Goal: Task Accomplishment & Management: Manage account settings

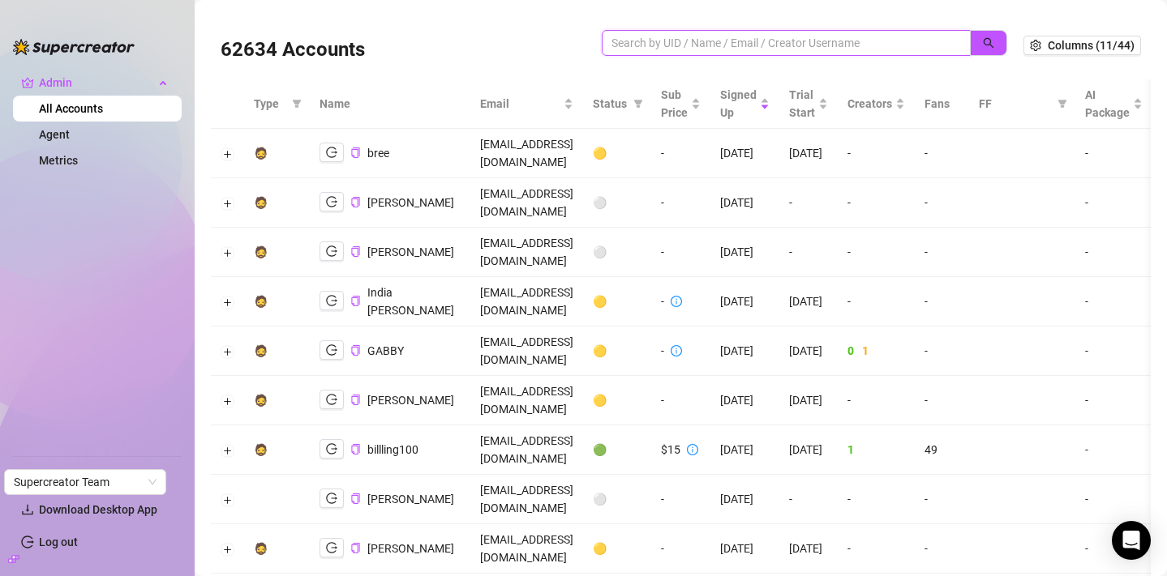
click at [674, 45] on input "search" at bounding box center [779, 43] width 336 height 18
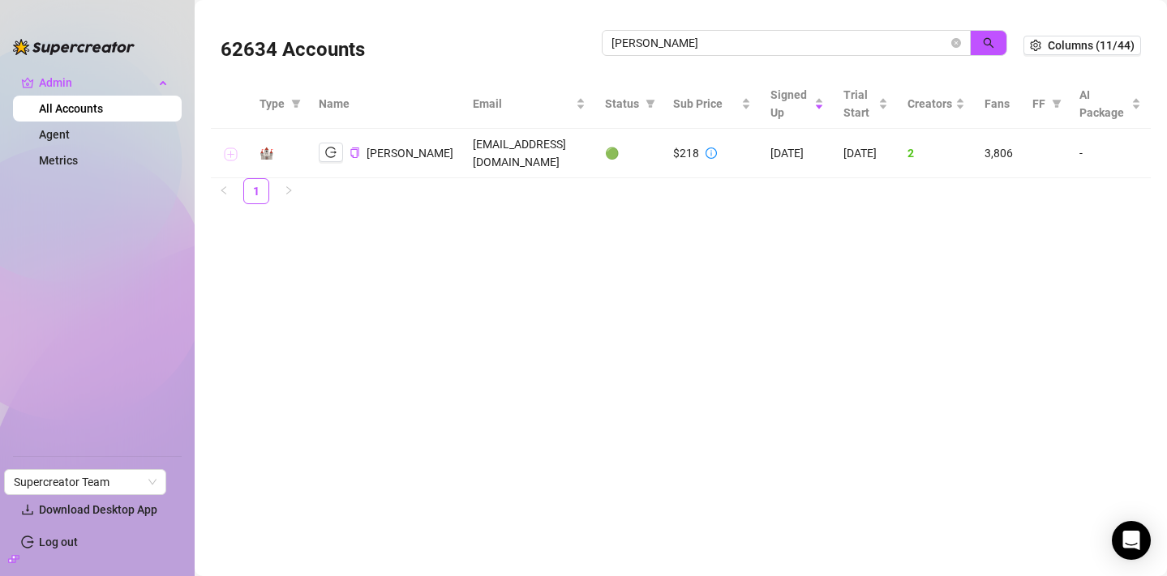
click at [228, 154] on button "Expand row" at bounding box center [230, 154] width 13 height 13
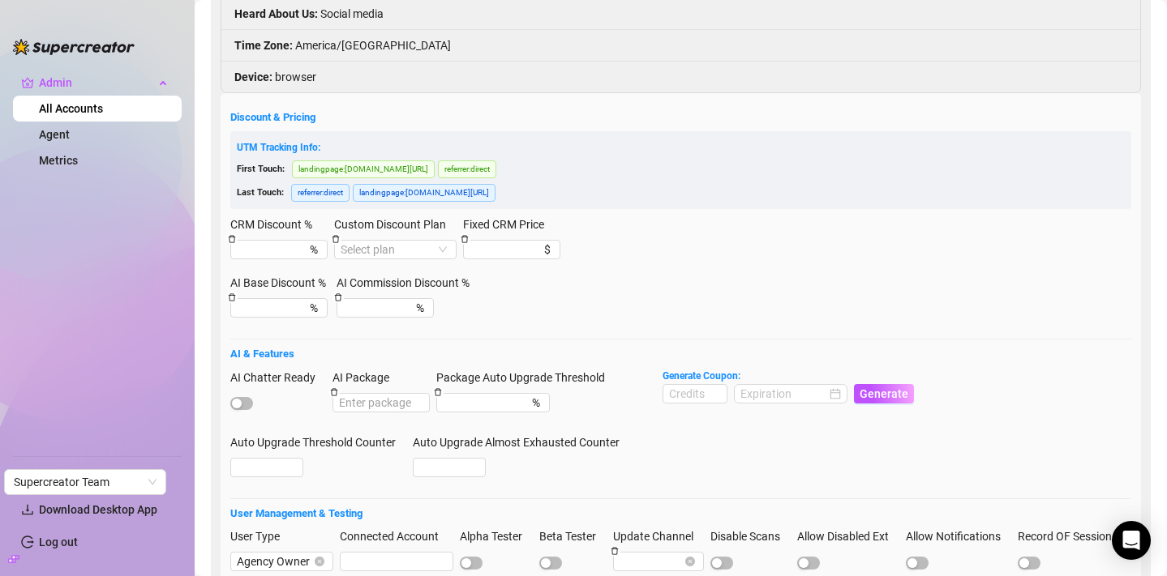
scroll to position [346, 0]
click at [242, 398] on span "button" at bounding box center [241, 402] width 23 height 13
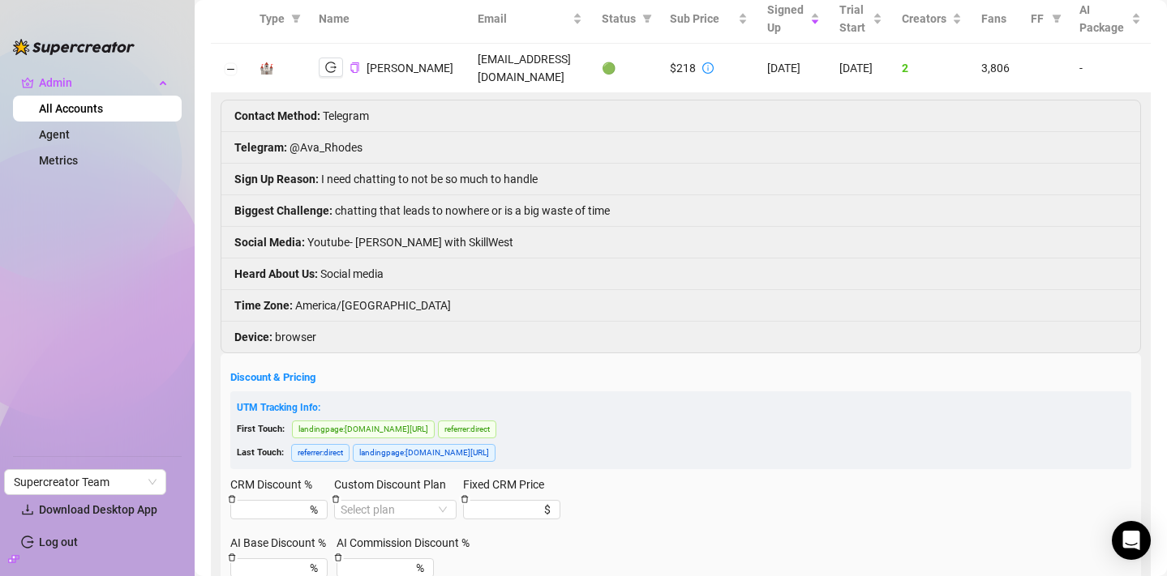
scroll to position [0, 0]
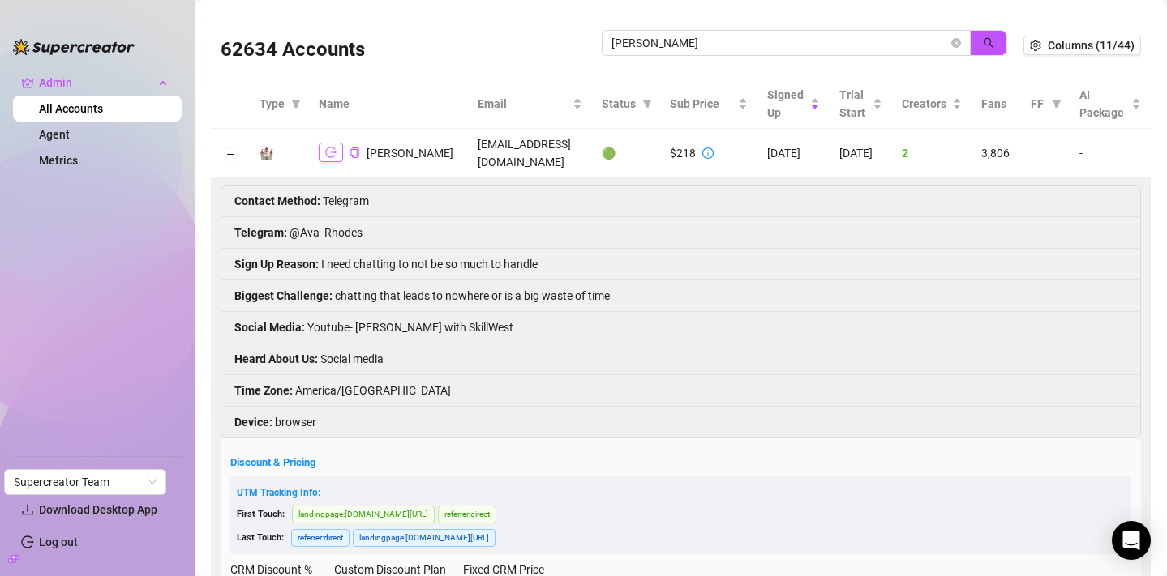
click at [331, 151] on icon "logout" at bounding box center [330, 152] width 11 height 11
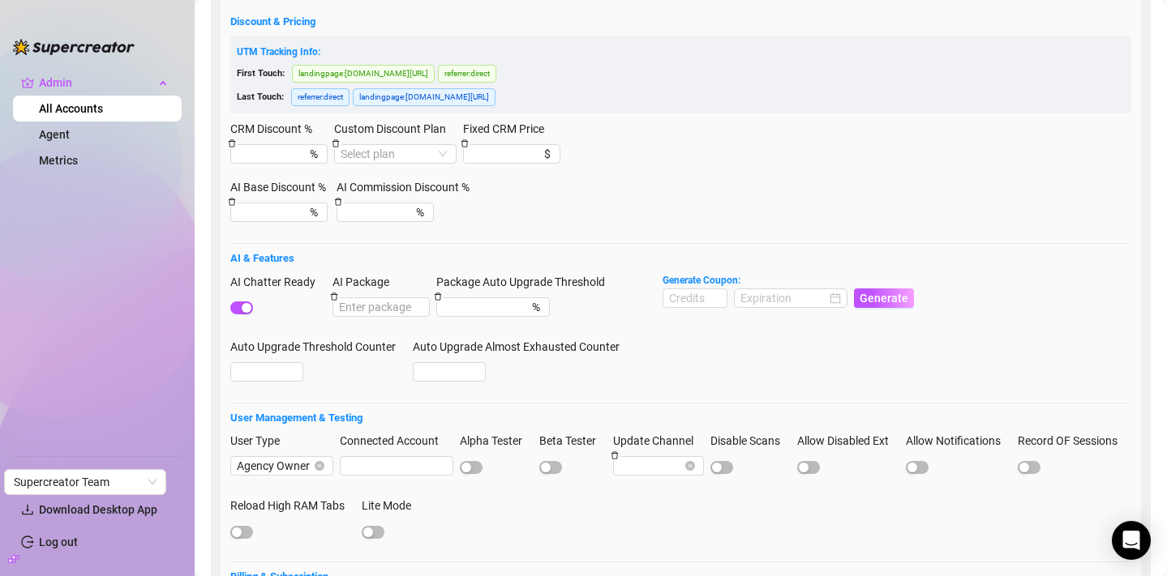
scroll to position [499, 0]
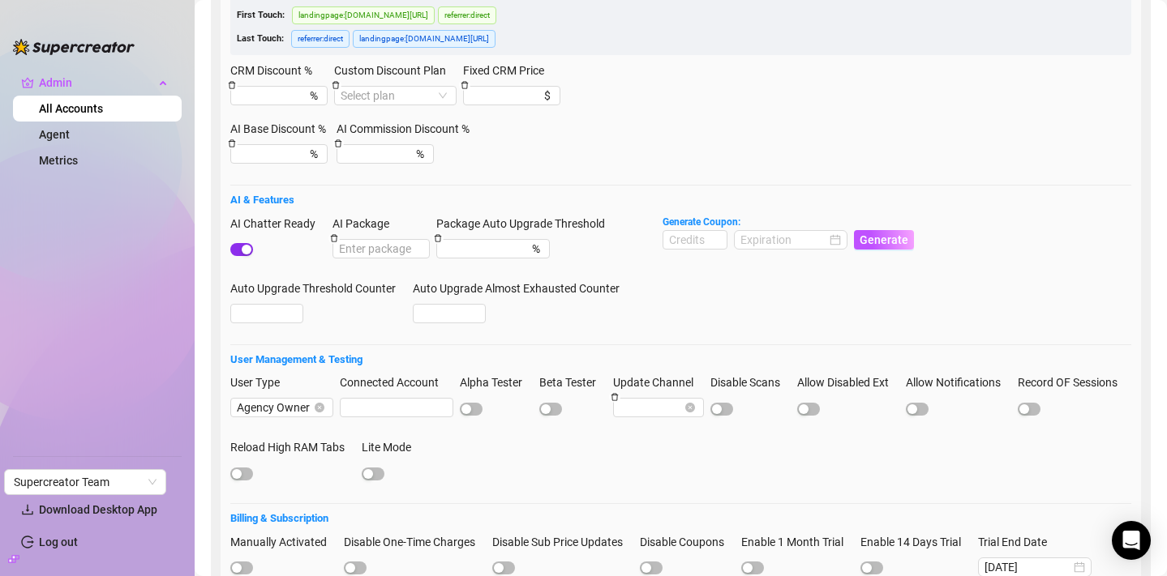
click at [237, 250] on span "button" at bounding box center [241, 249] width 23 height 13
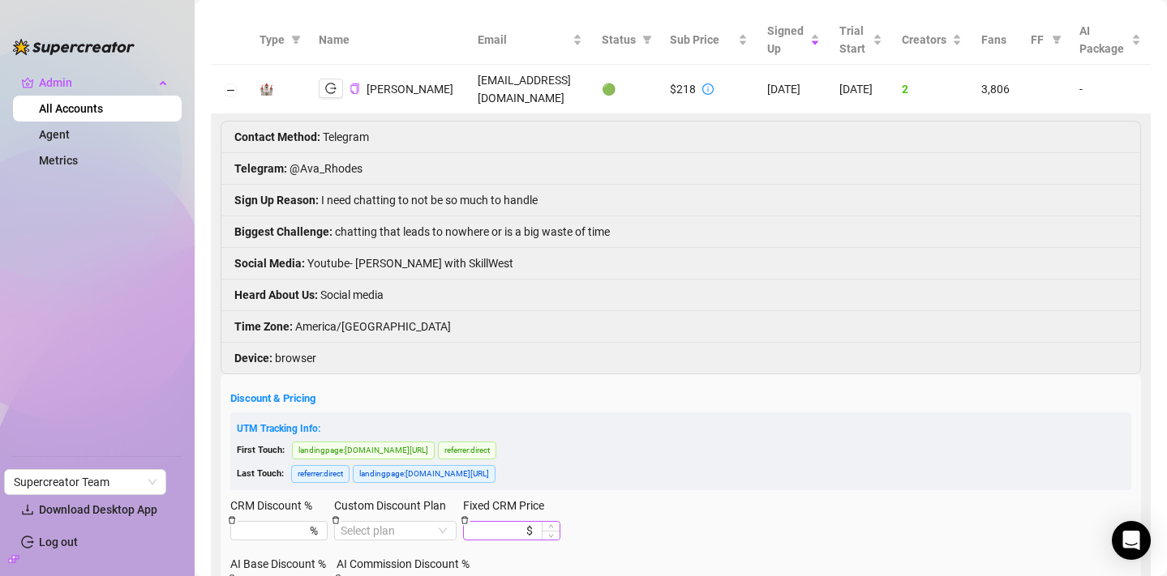
scroll to position [0, 0]
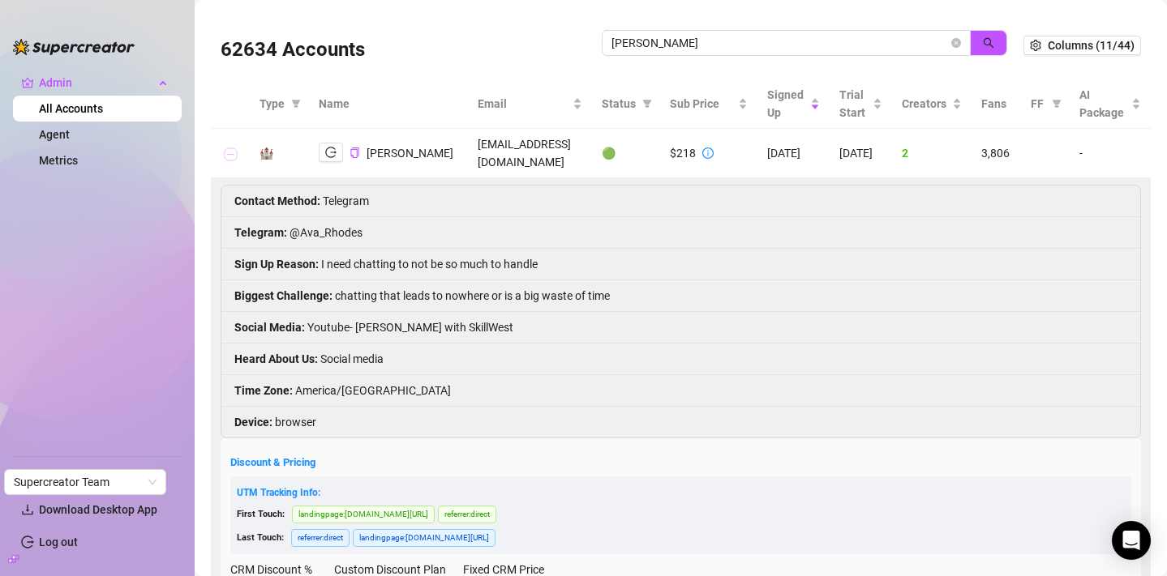
click at [234, 150] on button "Collapse row" at bounding box center [230, 154] width 13 height 13
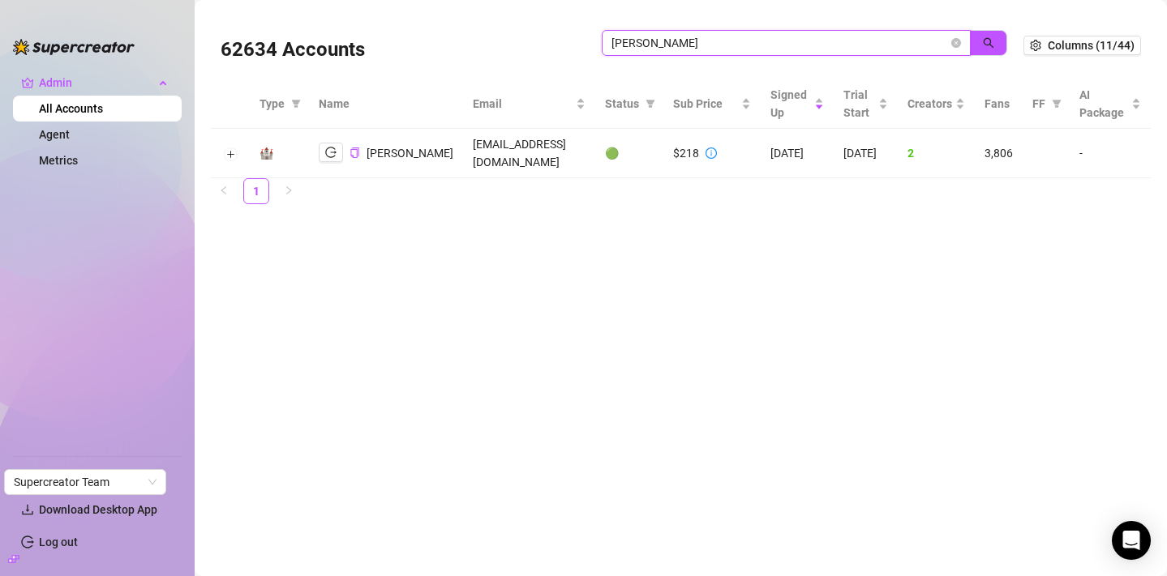
drag, startPoint x: 681, startPoint y: 47, endPoint x: 589, endPoint y: 28, distance: 94.3
click at [589, 29] on div "62634 Accounts ava rhodes" at bounding box center [622, 45] width 803 height 55
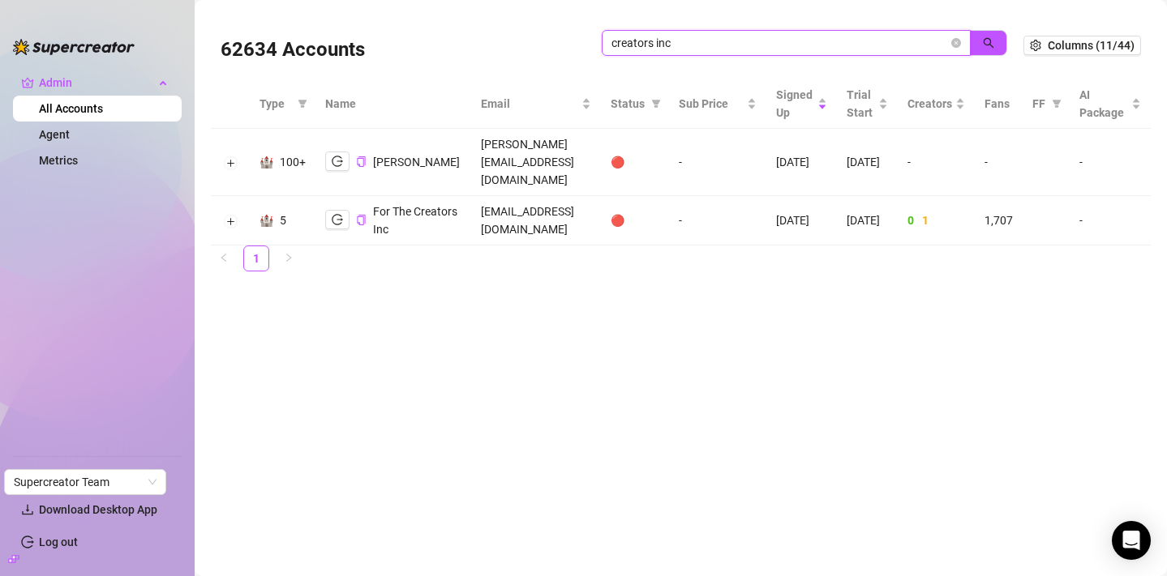
drag, startPoint x: 684, startPoint y: 42, endPoint x: 566, endPoint y: 31, distance: 118.9
click at [566, 31] on div "62634 Accounts creators inc" at bounding box center [622, 45] width 803 height 55
type input "jackson"
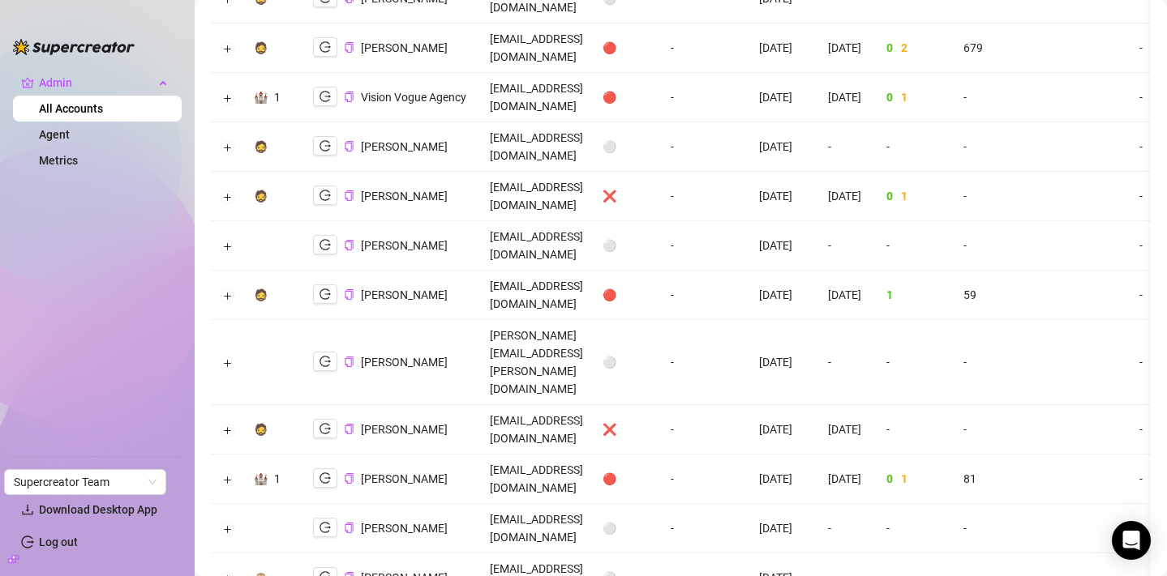
scroll to position [1660, 0]
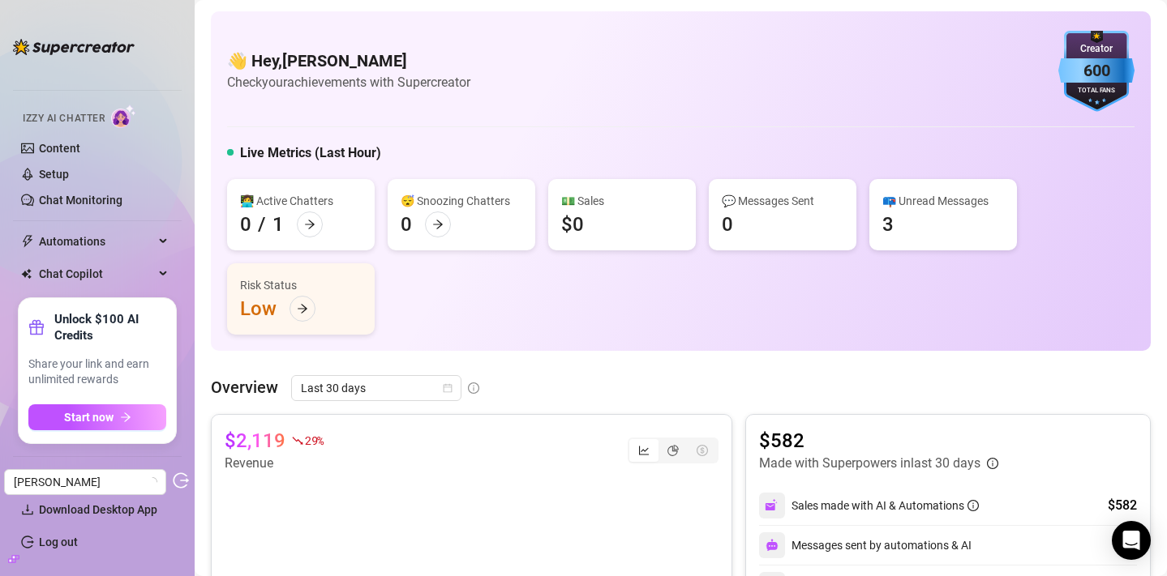
click at [15, 563] on icon "build" at bounding box center [13, 559] width 11 height 11
click at [15, 559] on icon "build" at bounding box center [13, 558] width 11 height 7
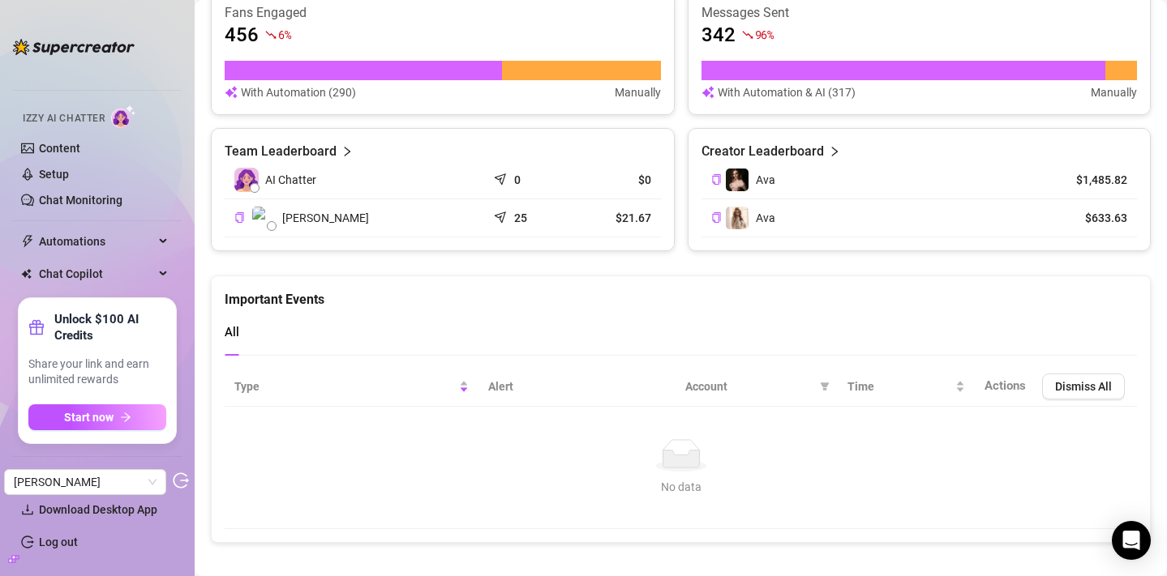
scroll to position [715, 0]
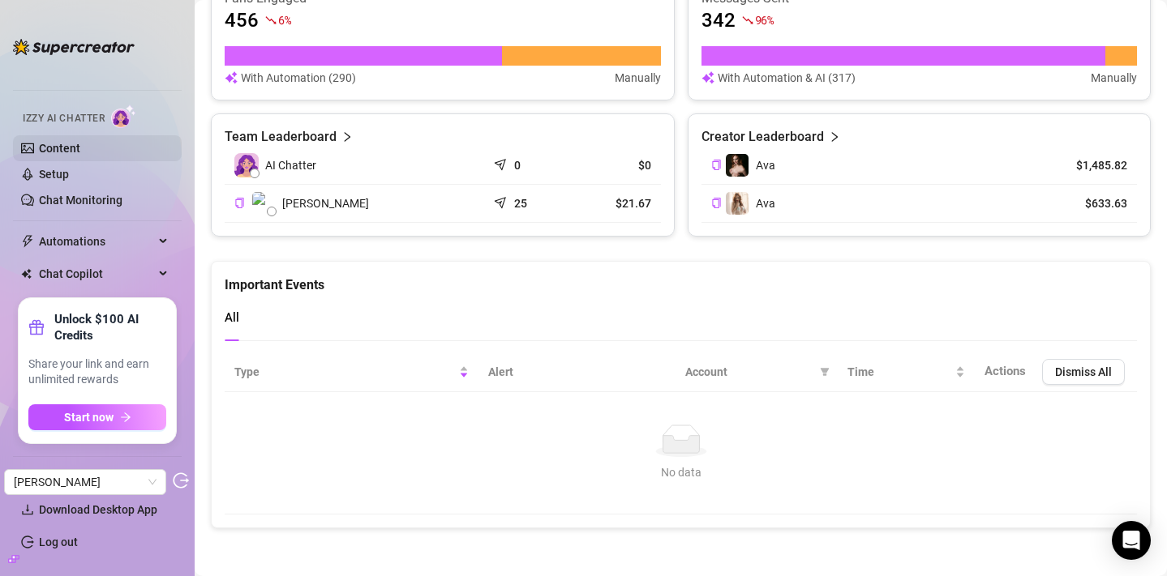
click at [66, 152] on link "Content" at bounding box center [59, 148] width 41 height 13
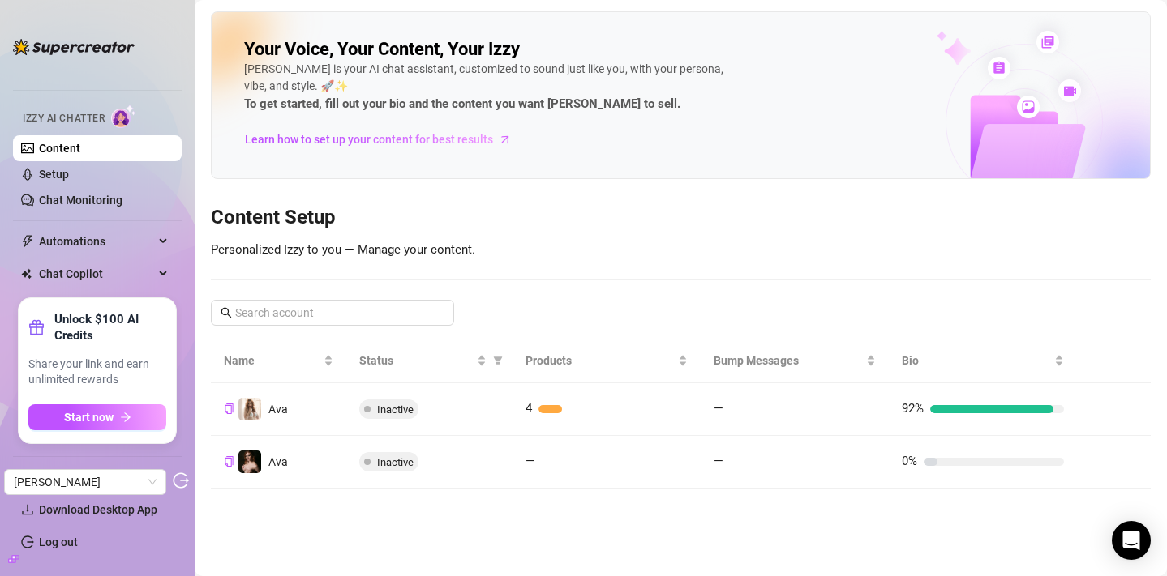
click at [9, 561] on icon "build" at bounding box center [12, 559] width 6 height 6
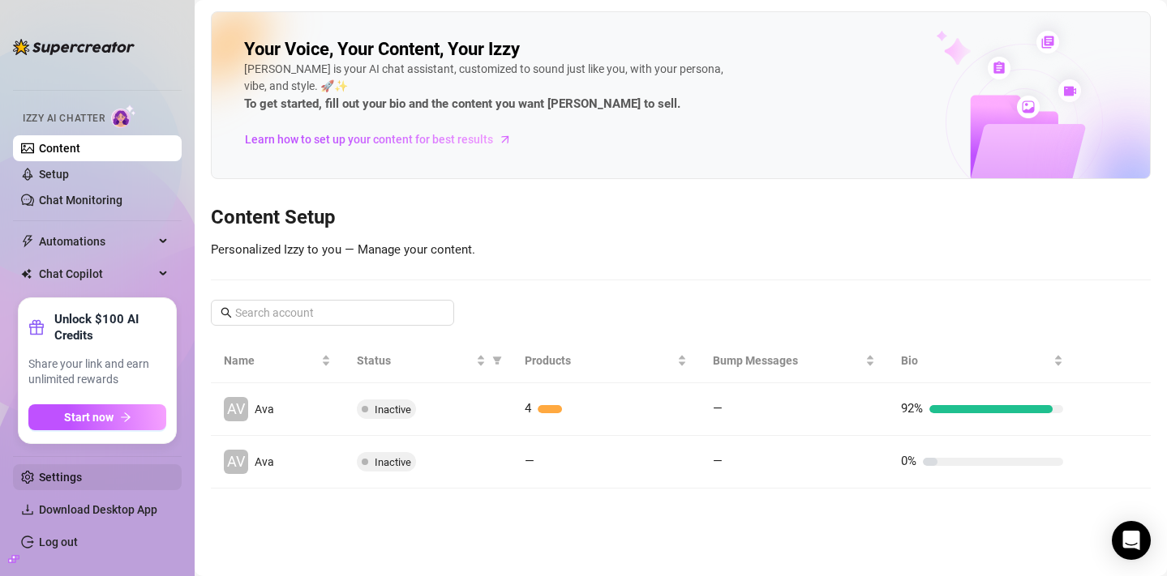
click at [68, 478] on link "Settings" at bounding box center [60, 477] width 43 height 13
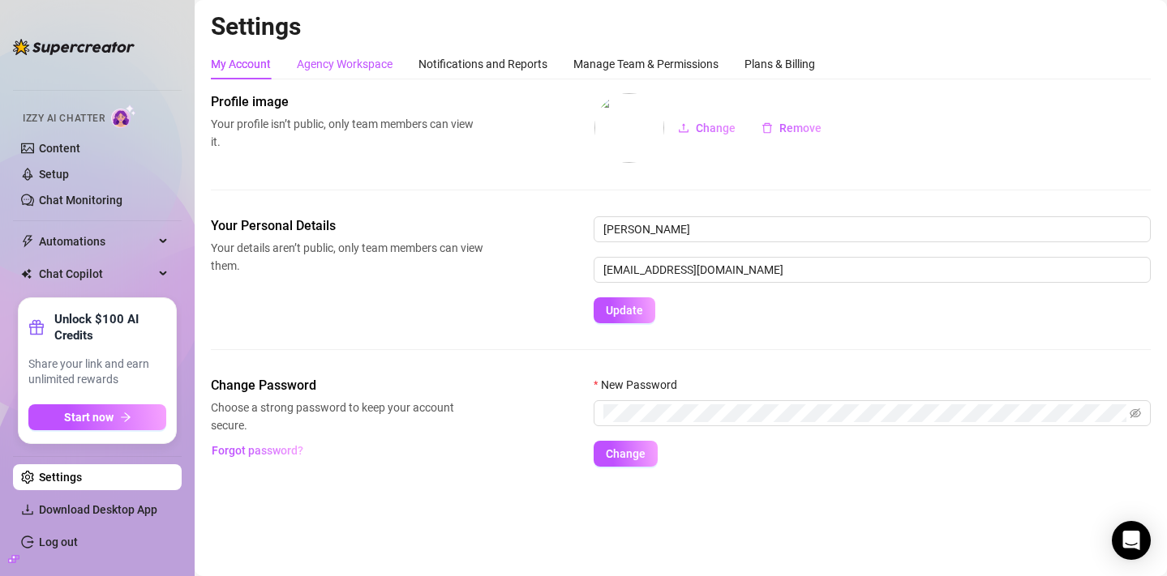
click at [371, 58] on div "Agency Workspace" at bounding box center [345, 64] width 96 height 18
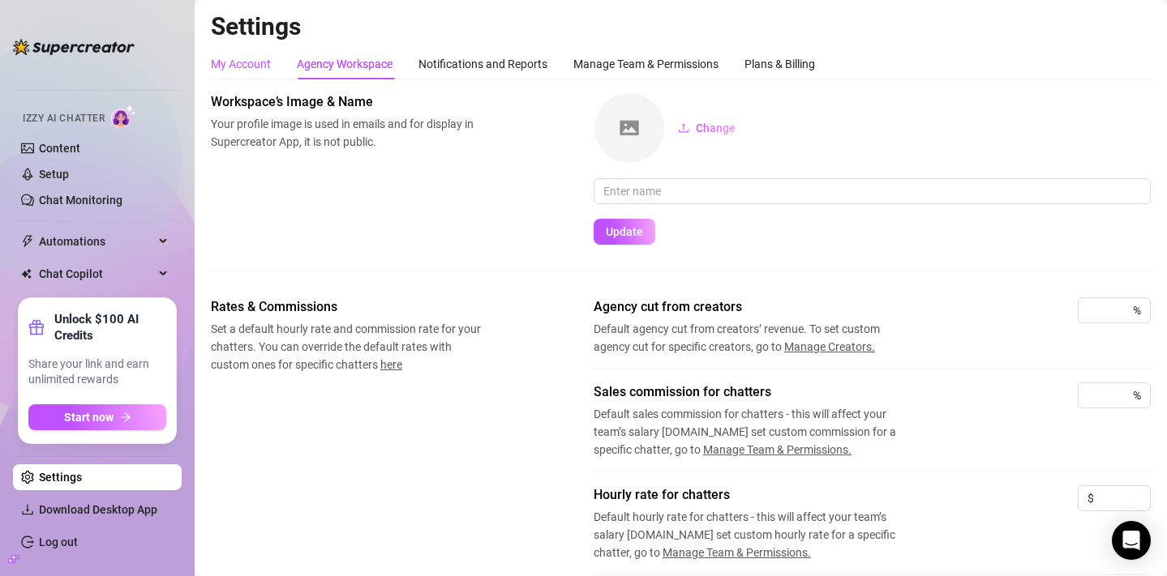
click at [259, 64] on div "My Account" at bounding box center [241, 64] width 60 height 18
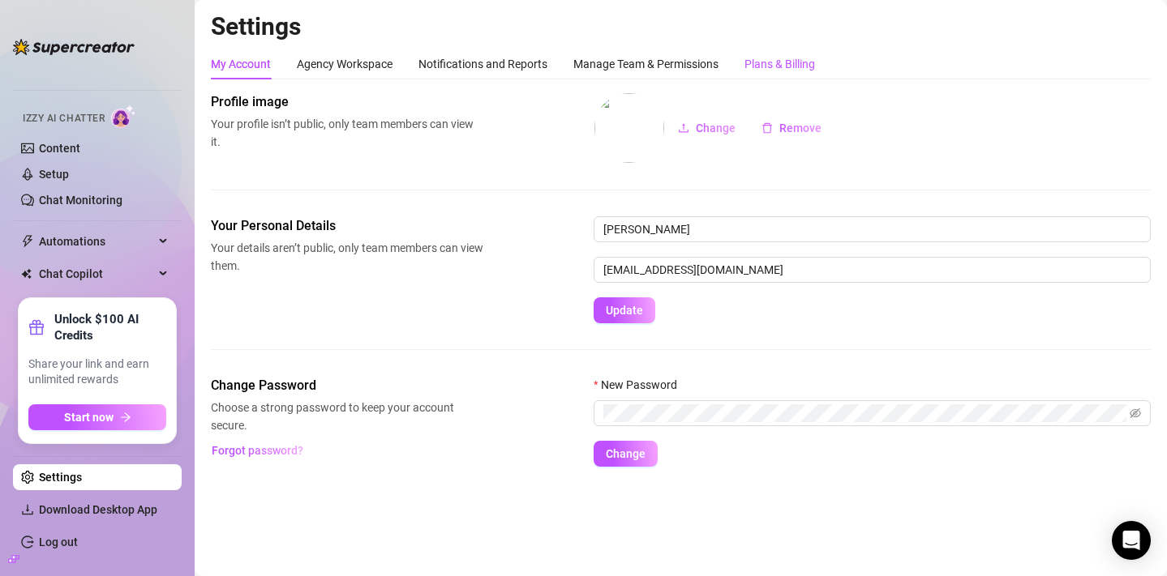
click at [775, 72] on div "Plans & Billing" at bounding box center [779, 64] width 71 height 18
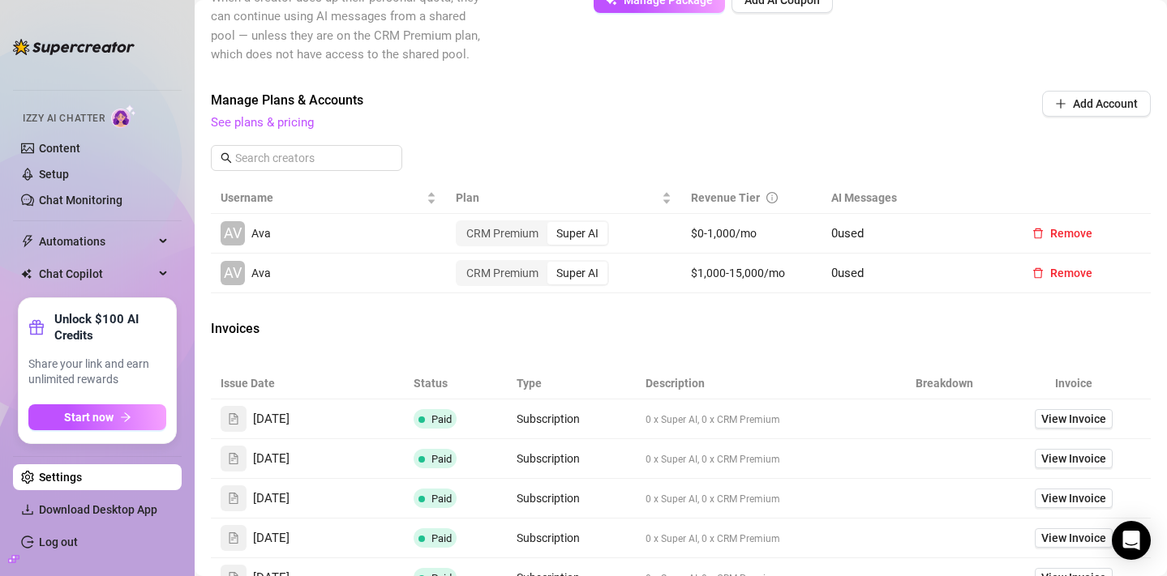
scroll to position [454, 0]
click at [1063, 426] on span "View Invoice" at bounding box center [1073, 418] width 65 height 18
click at [573, 243] on div "Super AI" at bounding box center [577, 232] width 60 height 23
click at [551, 223] on input "Super AI" at bounding box center [551, 223] width 0 height 0
click at [572, 283] on div "Super AI" at bounding box center [577, 271] width 60 height 23
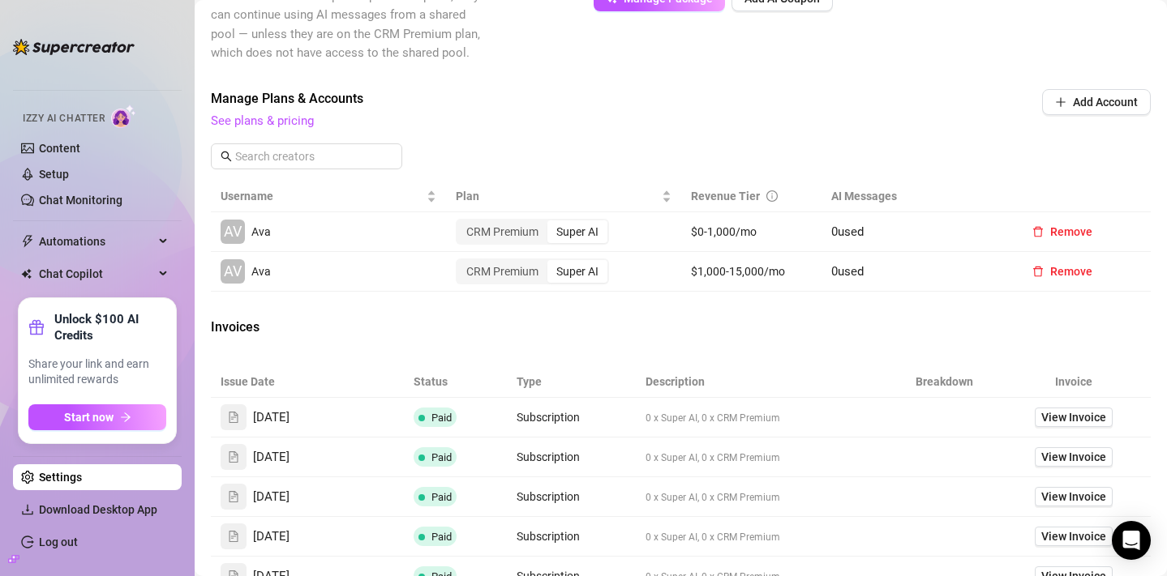
click at [551, 263] on input "Super AI" at bounding box center [551, 263] width 0 height 0
click at [80, 142] on link "Content" at bounding box center [59, 148] width 41 height 13
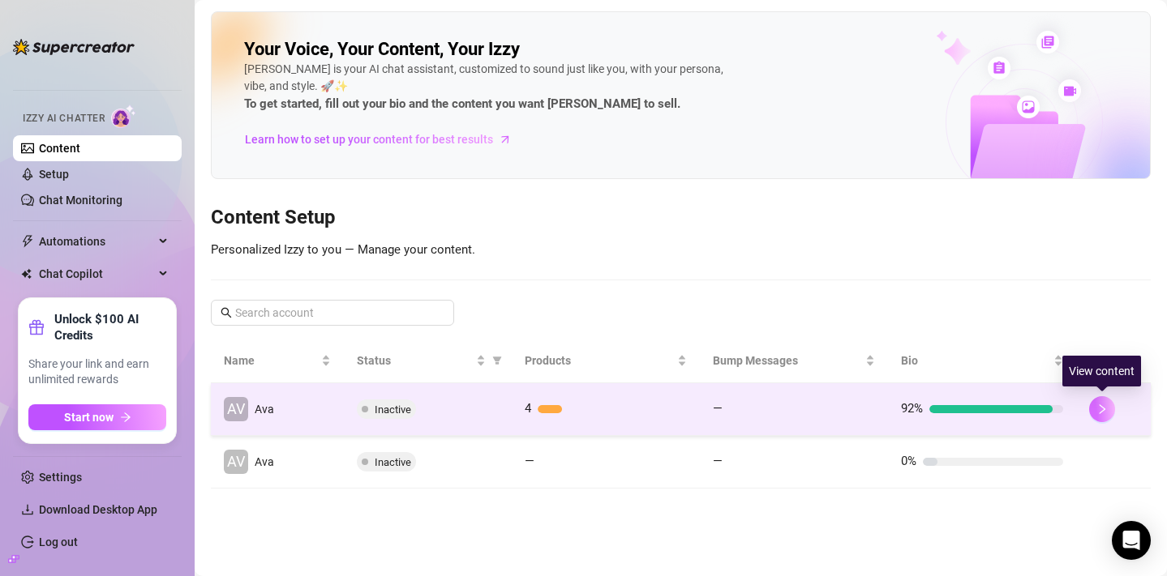
click at [1107, 403] on button "button" at bounding box center [1102, 409] width 26 height 26
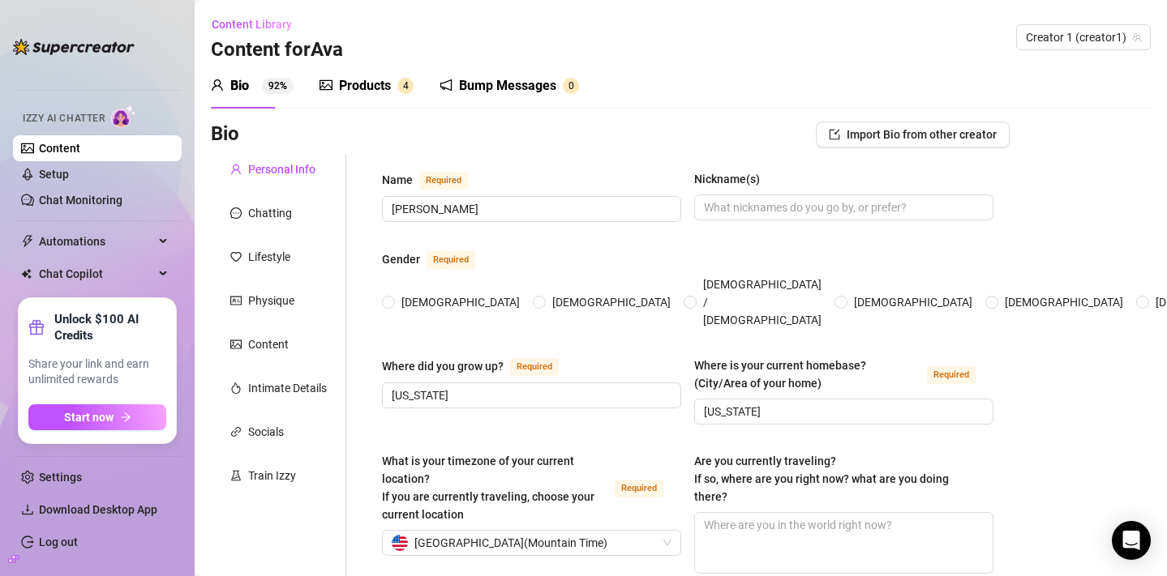
radio input "true"
type input "[DATE]"
click at [255, 464] on div "Train Izzy" at bounding box center [278, 476] width 135 height 31
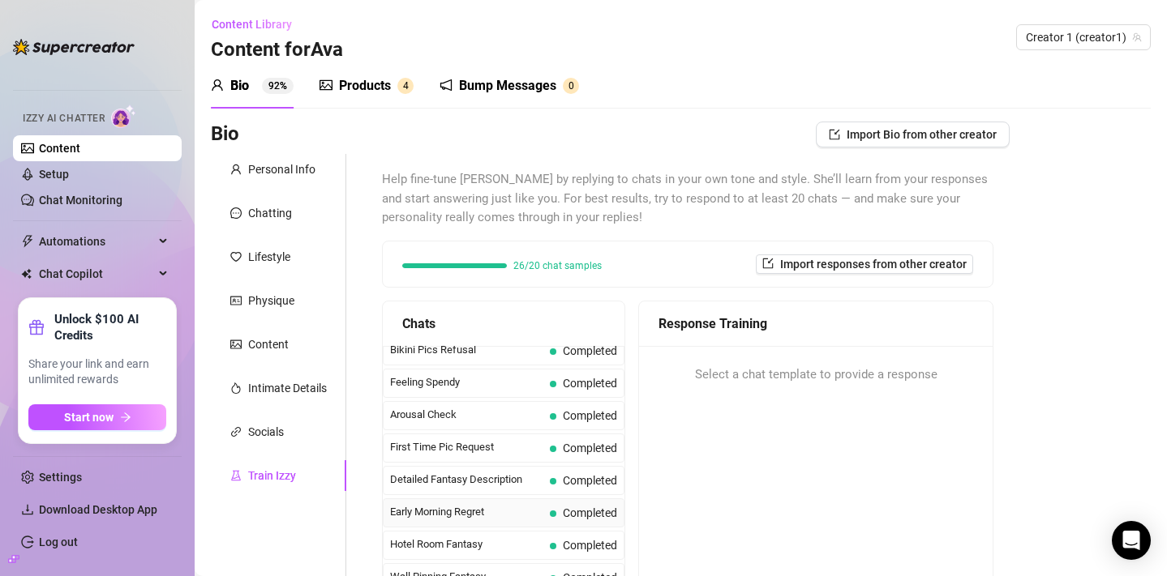
scroll to position [525, 0]
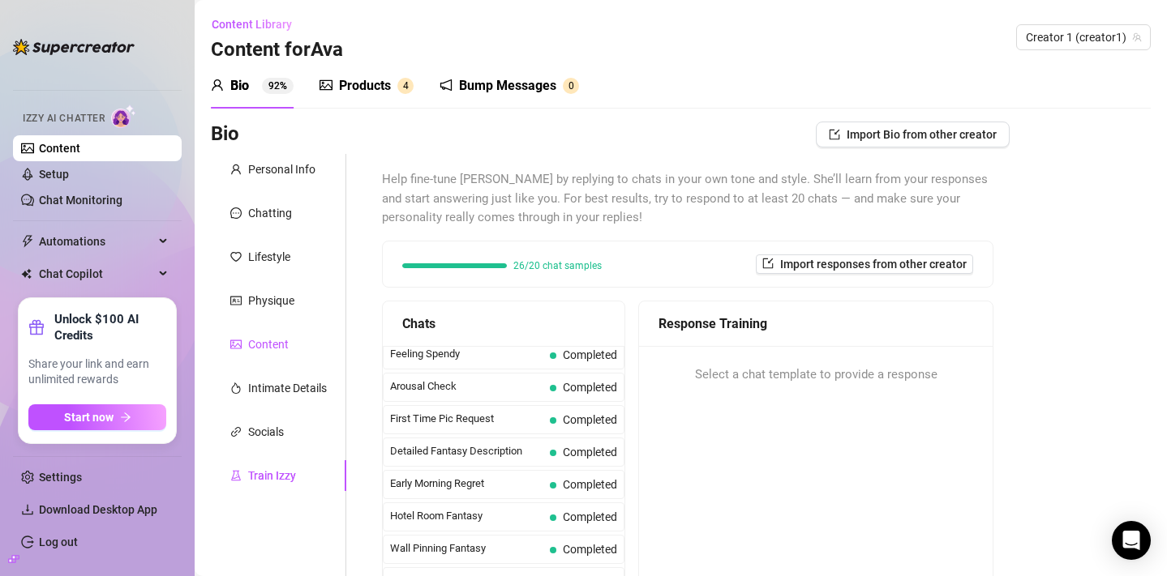
click at [288, 339] on div "Content" at bounding box center [268, 345] width 41 height 18
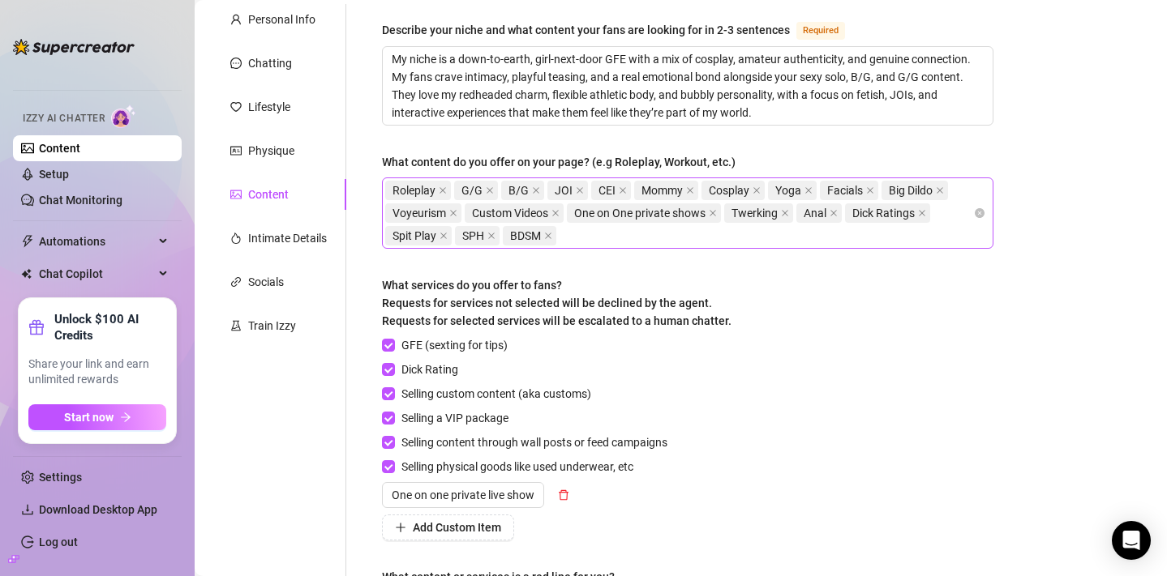
scroll to position [152, 0]
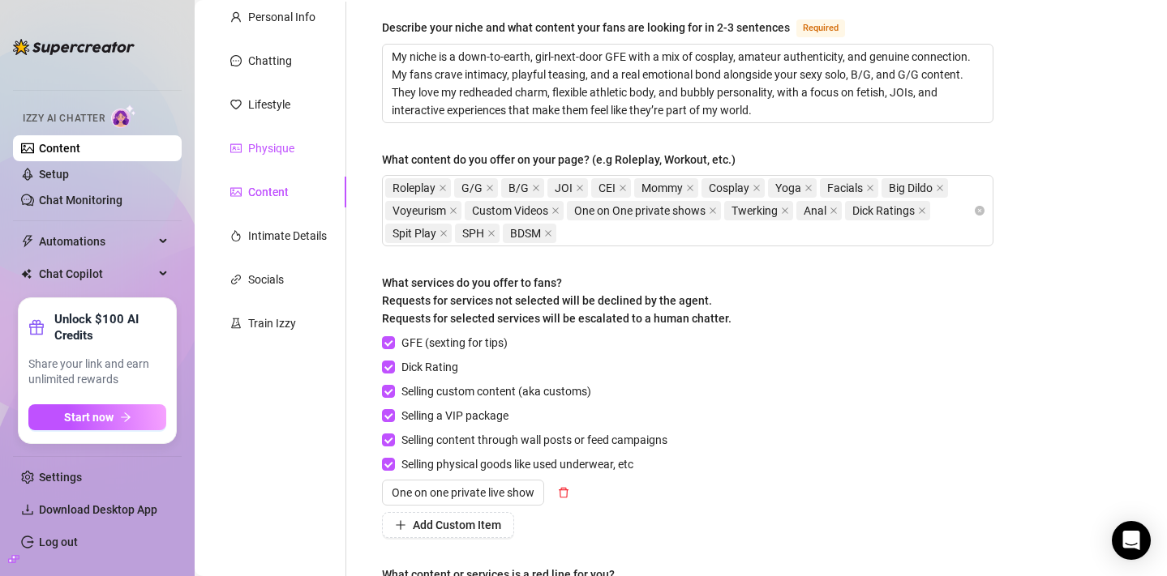
click at [258, 142] on div "Physique" at bounding box center [271, 148] width 46 height 18
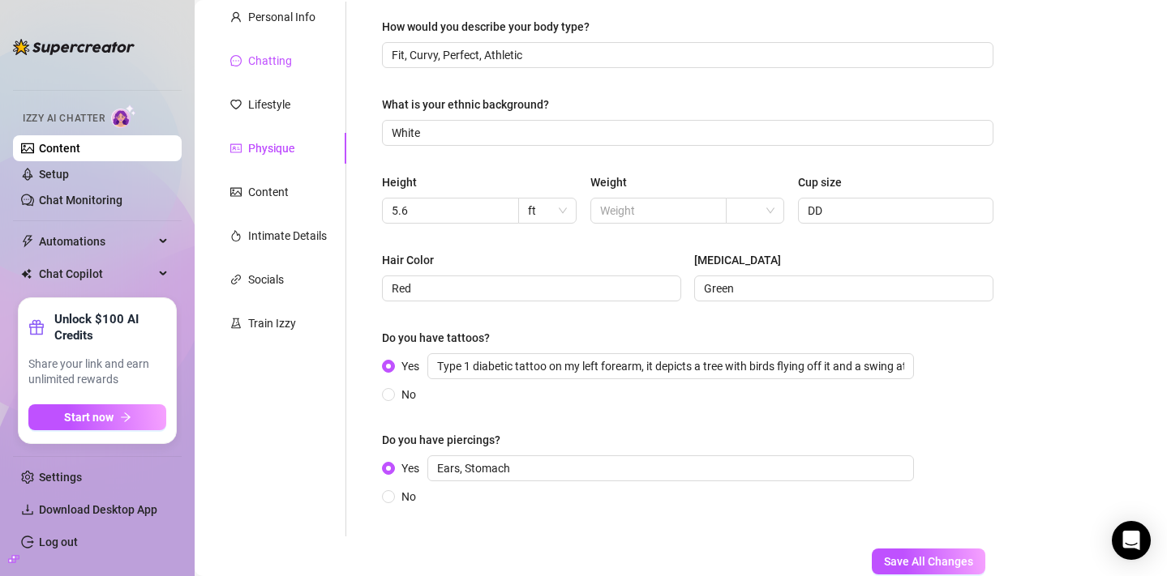
click at [259, 69] on div "Chatting" at bounding box center [270, 61] width 44 height 18
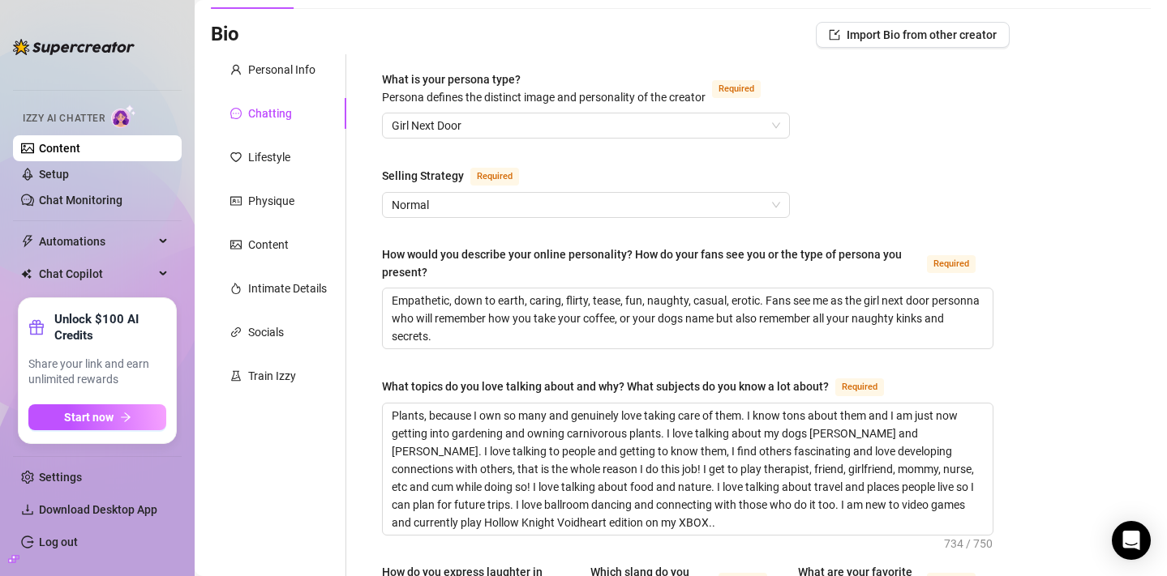
scroll to position [0, 0]
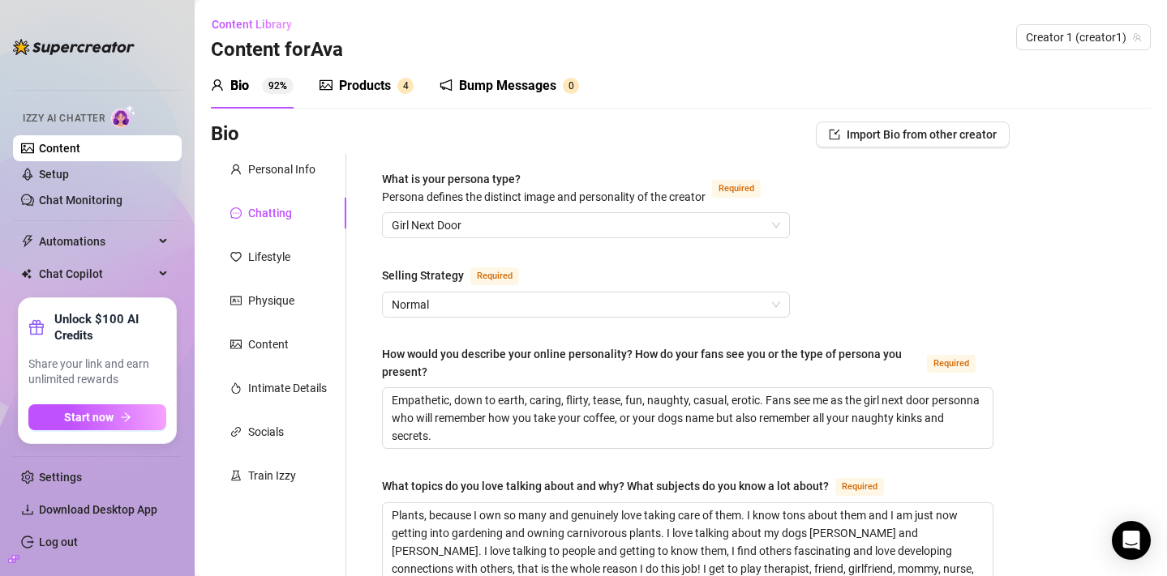
click at [344, 92] on div "Products" at bounding box center [365, 85] width 52 height 19
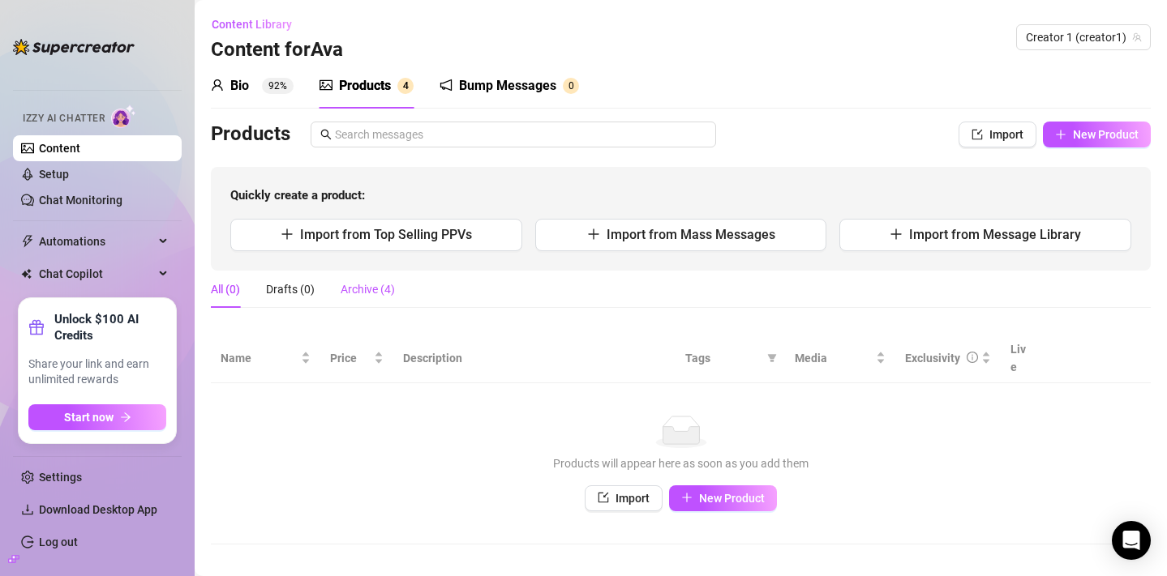
click at [362, 290] on div "Archive (4)" at bounding box center [368, 290] width 54 height 18
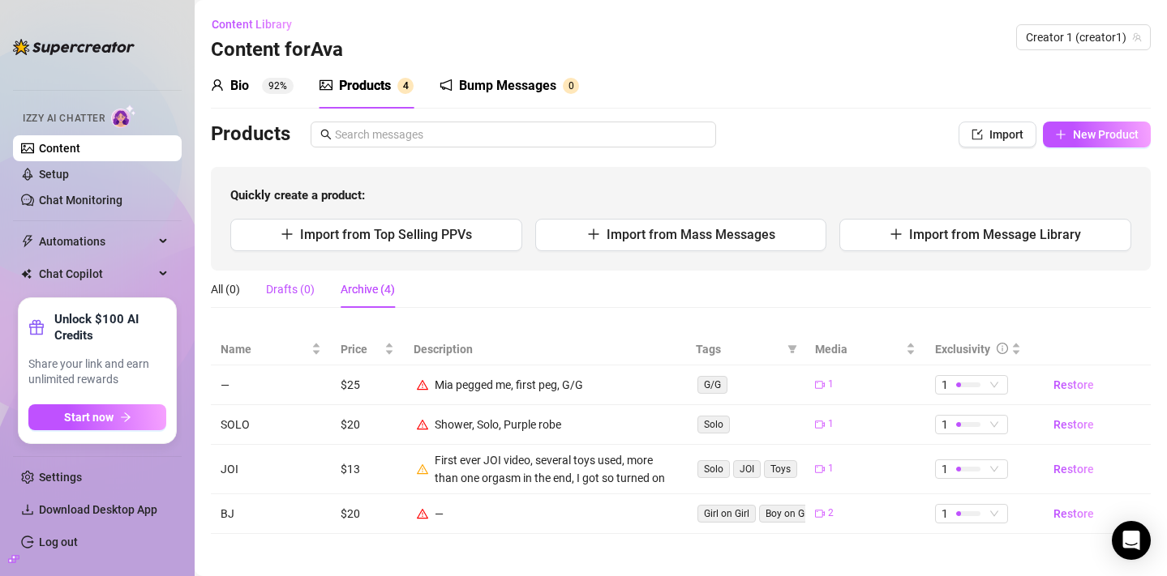
click at [302, 281] on div "Drafts (0)" at bounding box center [290, 290] width 49 height 18
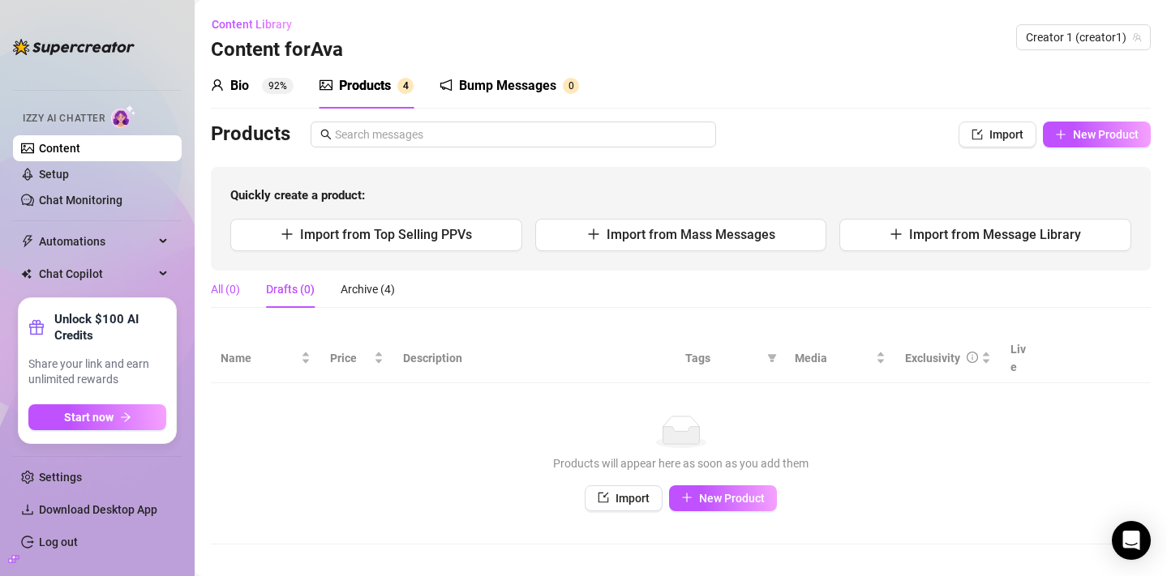
click at [230, 293] on div "All (0)" at bounding box center [225, 290] width 29 height 18
click at [69, 176] on link "Setup" at bounding box center [54, 174] width 30 height 13
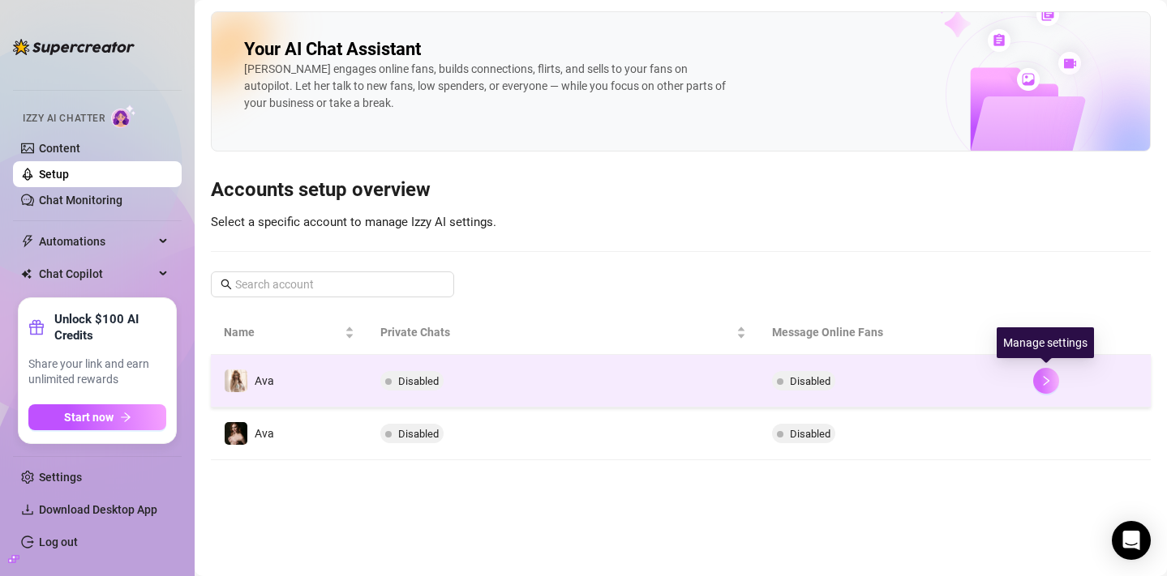
click at [1044, 382] on icon "right" at bounding box center [1045, 380] width 11 height 11
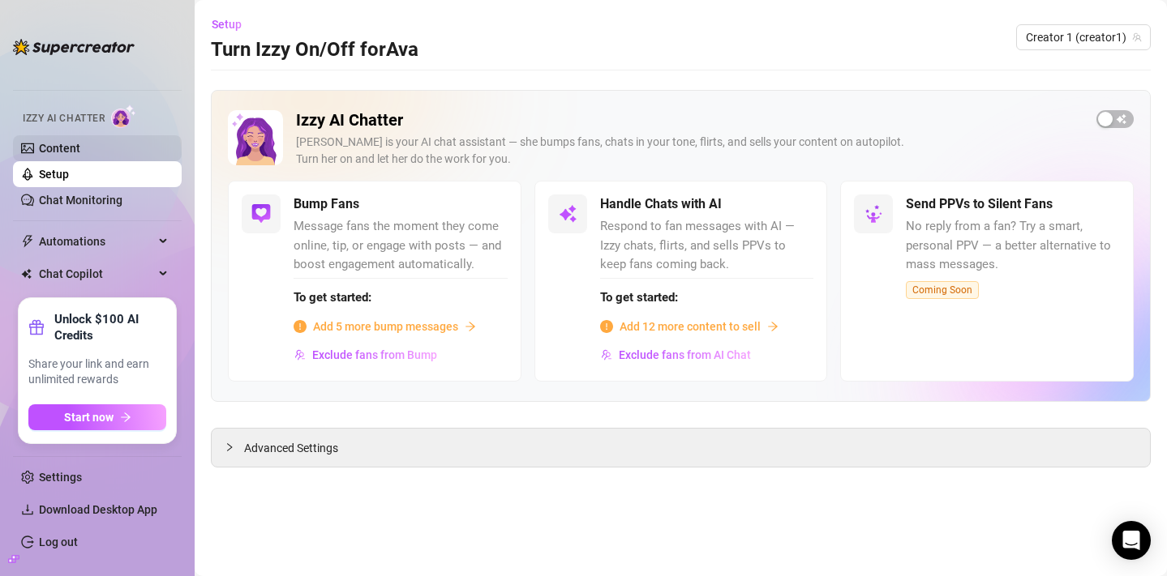
click at [80, 144] on link "Content" at bounding box center [59, 148] width 41 height 13
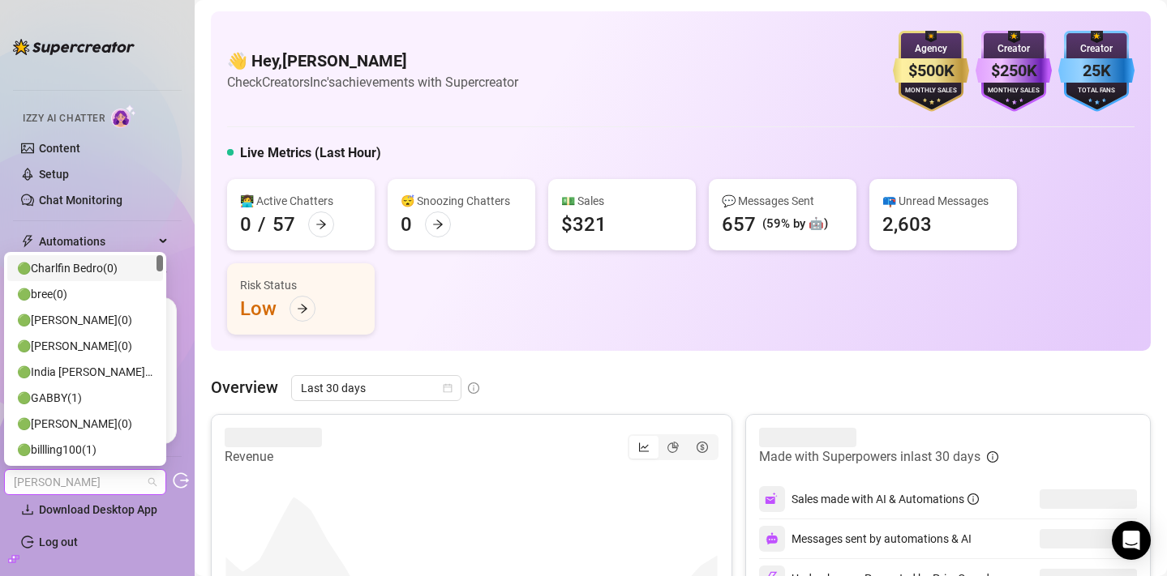
click at [64, 483] on span "[PERSON_NAME]" at bounding box center [85, 482] width 143 height 24
